Goal: Find specific page/section: Find specific page/section

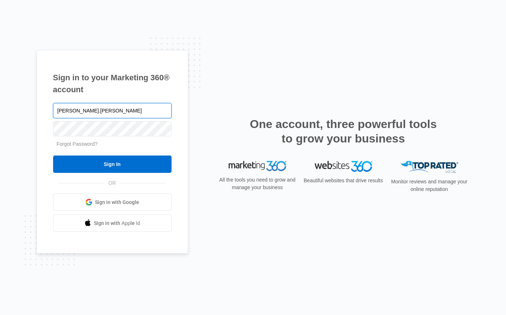
click at [126, 107] on input "[PERSON_NAME].[PERSON_NAME]" at bounding box center [112, 110] width 119 height 15
type input "[PERSON_NAME][EMAIL_ADDRESS][PERSON_NAME][DOMAIN_NAME]"
click at [53, 155] on input "Sign In" at bounding box center [112, 163] width 119 height 17
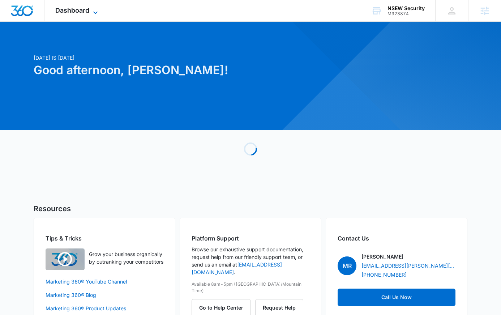
click at [86, 10] on span "Dashboard" at bounding box center [72, 11] width 34 height 8
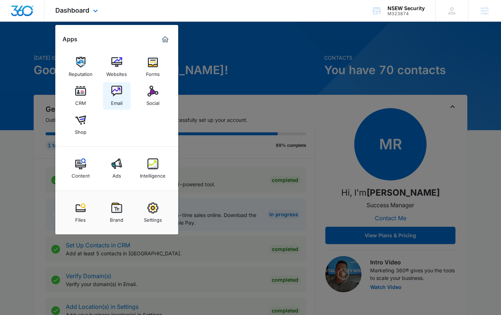
click at [106, 94] on link "Email" at bounding box center [116, 95] width 27 height 27
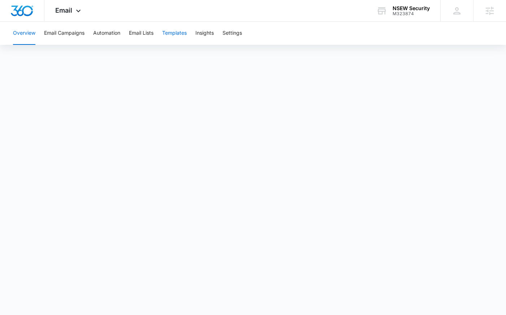
click at [178, 32] on button "Templates" at bounding box center [174, 33] width 25 height 23
click at [114, 33] on button "Automation" at bounding box center [106, 33] width 27 height 23
